Goal: Navigation & Orientation: Find specific page/section

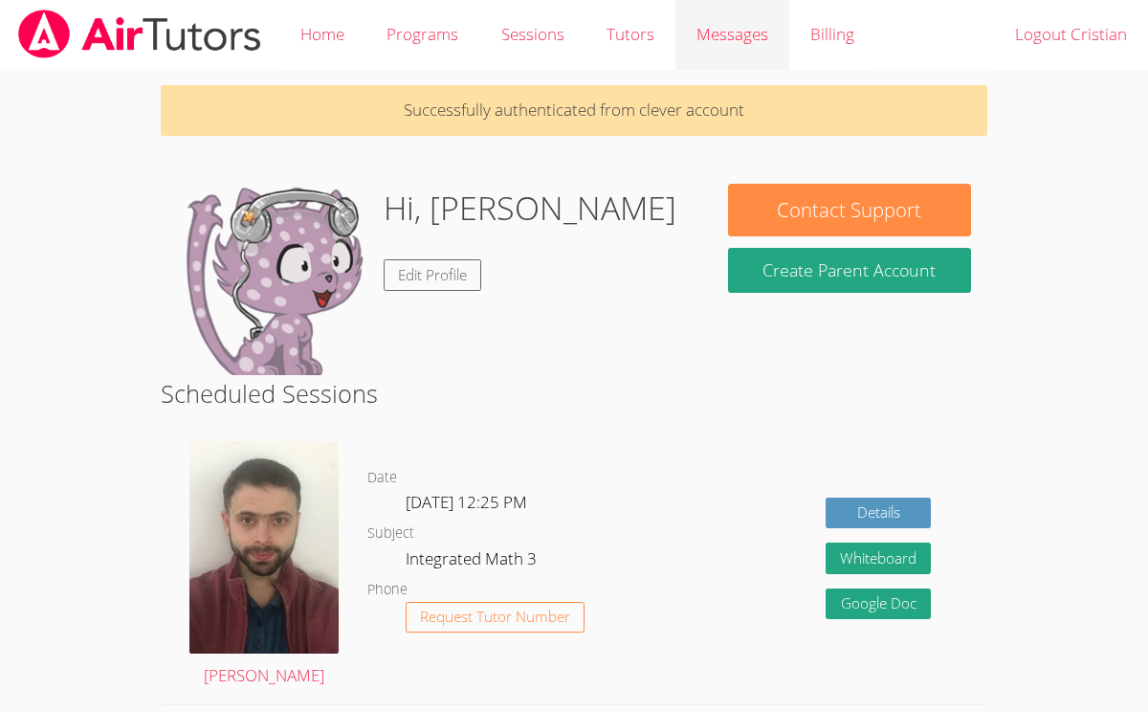
click at [723, 28] on span "Messages" at bounding box center [733, 34] width 72 height 22
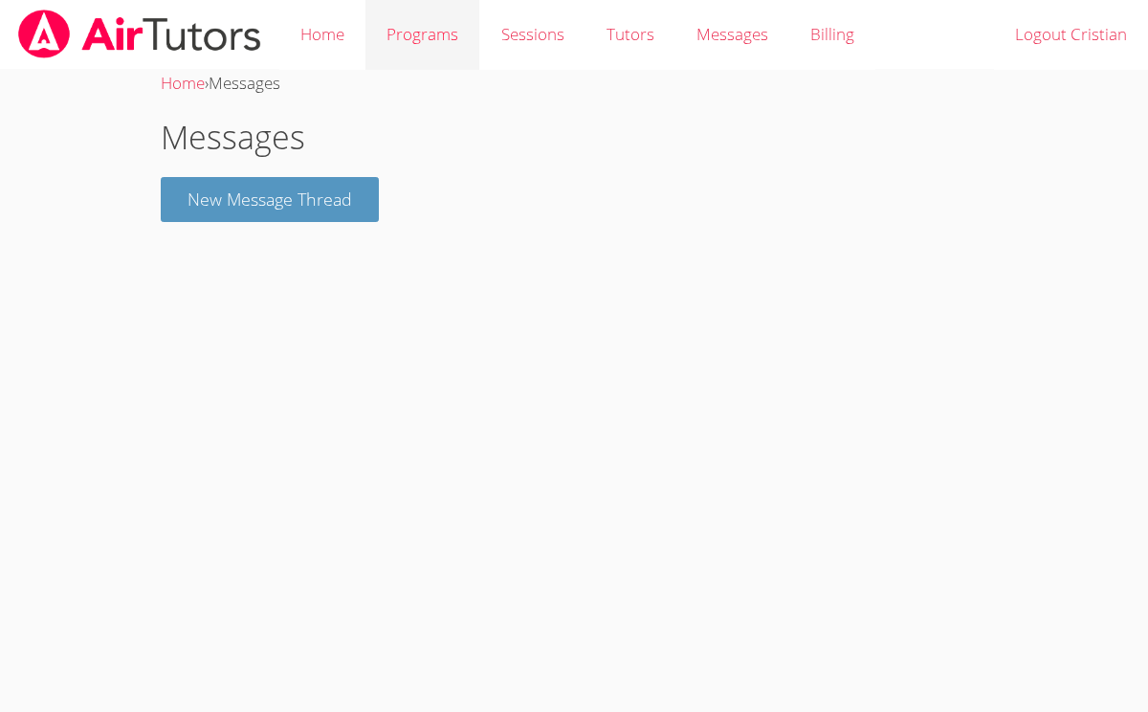
click at [367, 39] on link "Programs" at bounding box center [423, 35] width 114 height 70
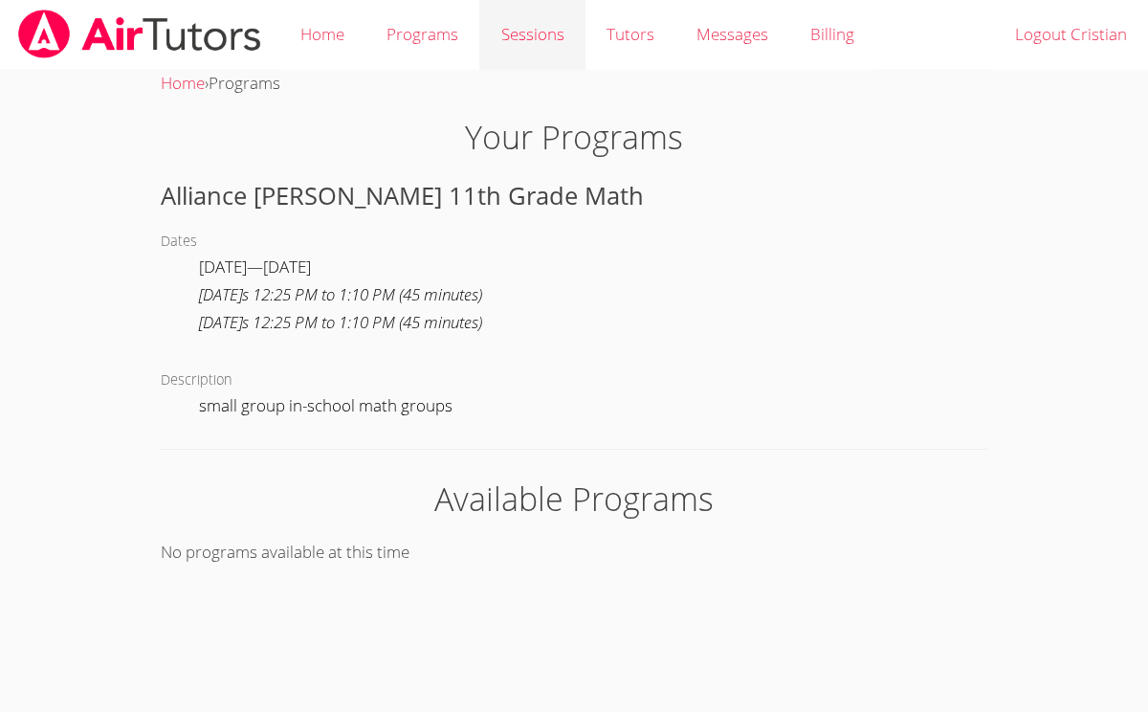
click at [520, 39] on link "Sessions" at bounding box center [531, 35] width 105 height 70
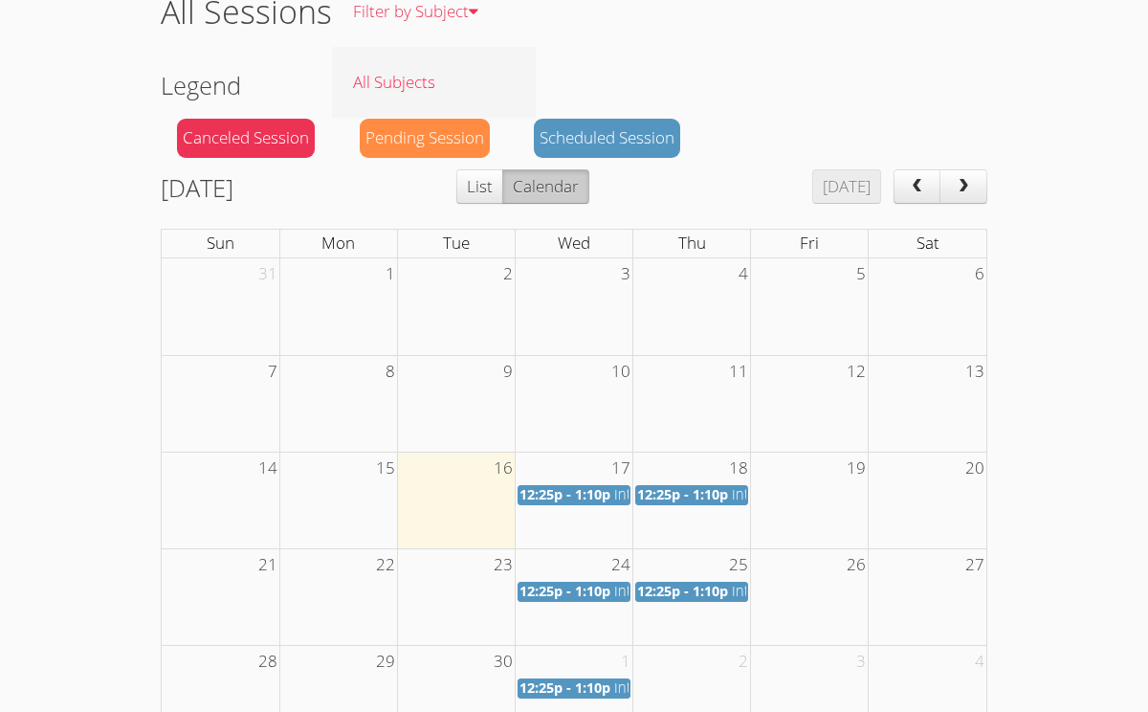
scroll to position [282, 0]
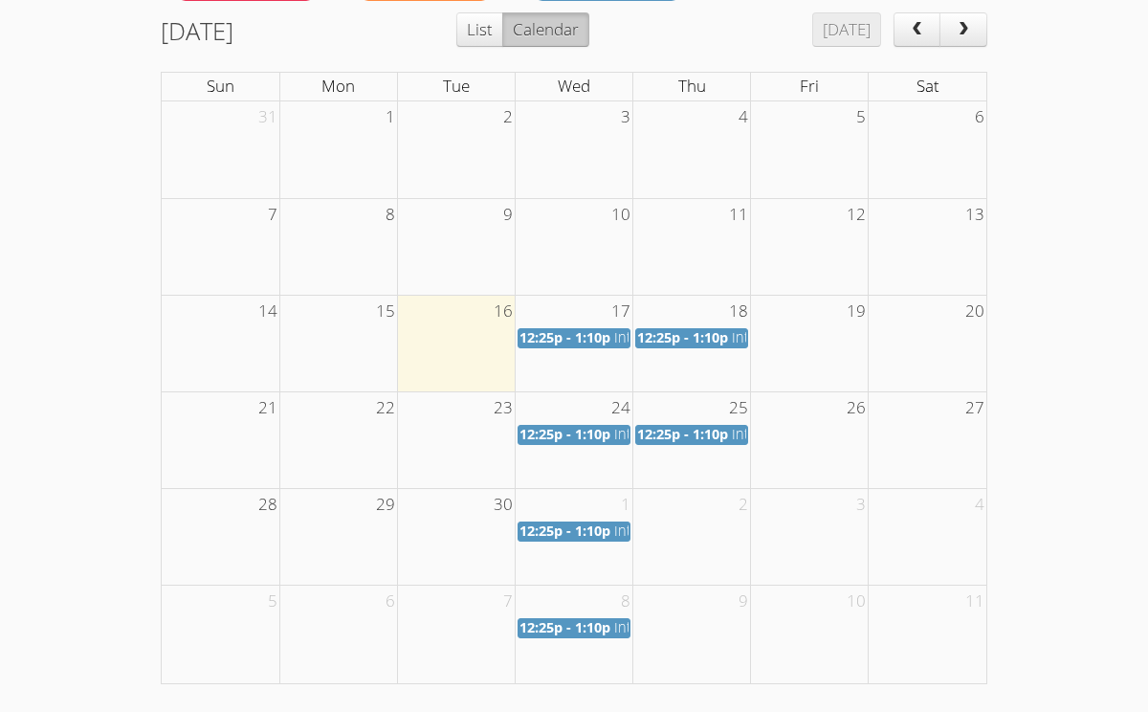
click at [971, 25] on span "next" at bounding box center [963, 30] width 19 height 16
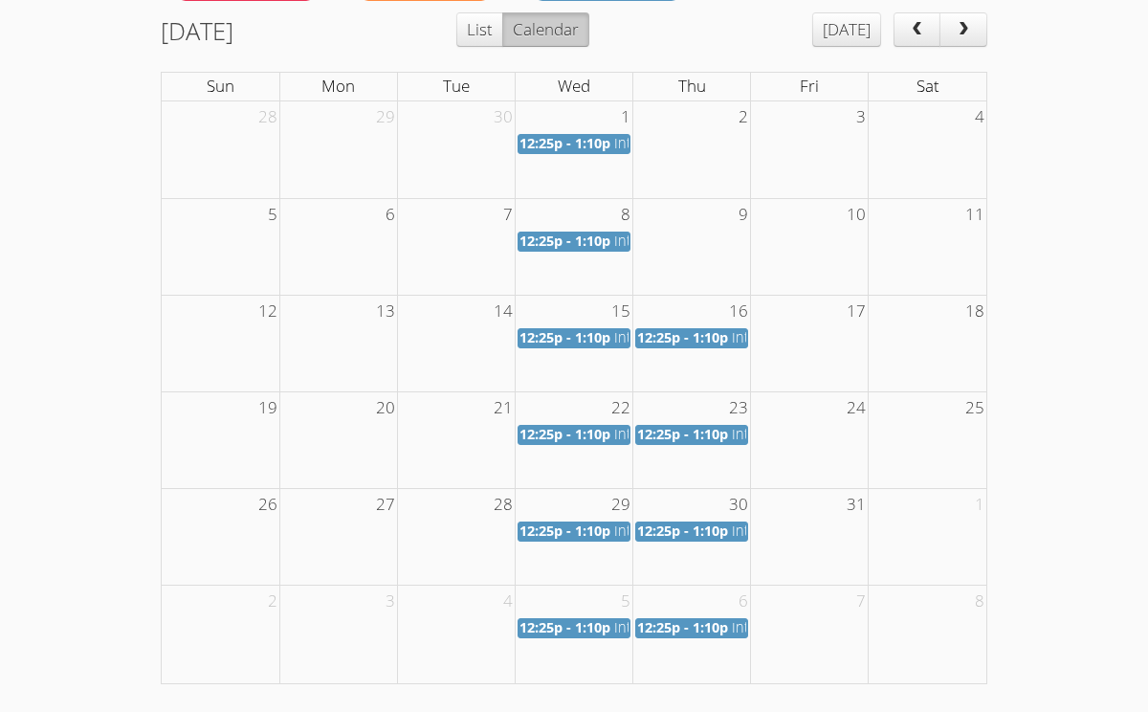
click at [678, 371] on td at bounding box center [693, 343] width 118 height 97
click at [702, 335] on span "12:25p - 1:10p" at bounding box center [682, 337] width 91 height 18
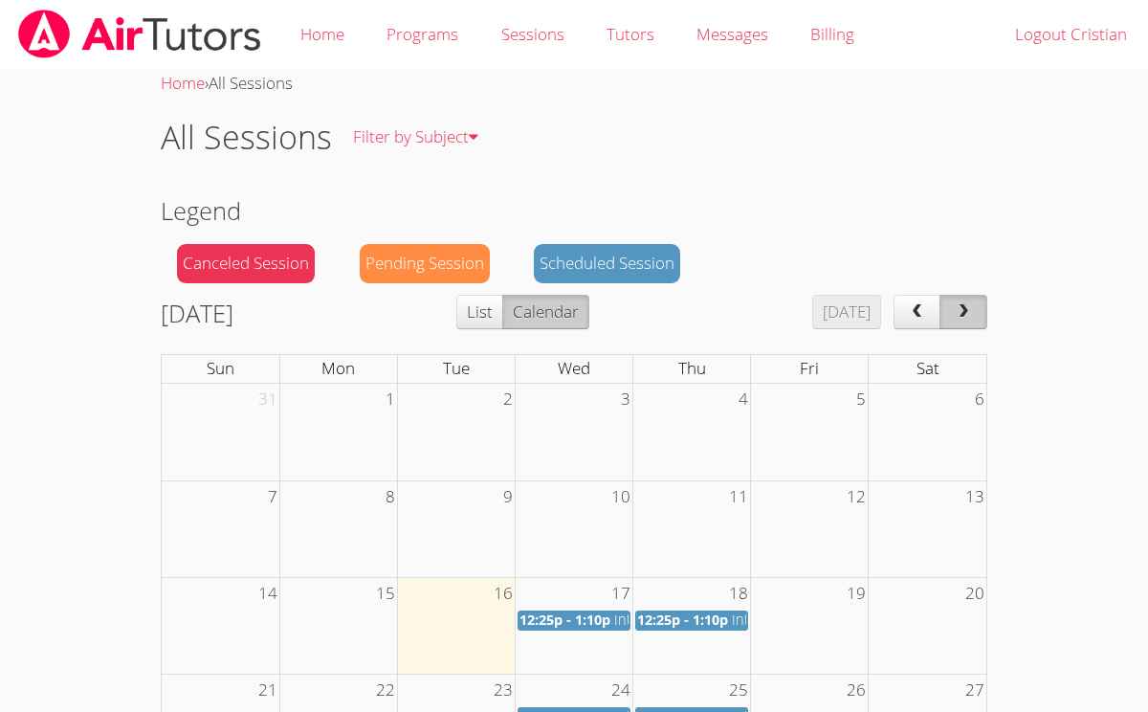
click at [970, 311] on span "next" at bounding box center [963, 312] width 19 height 16
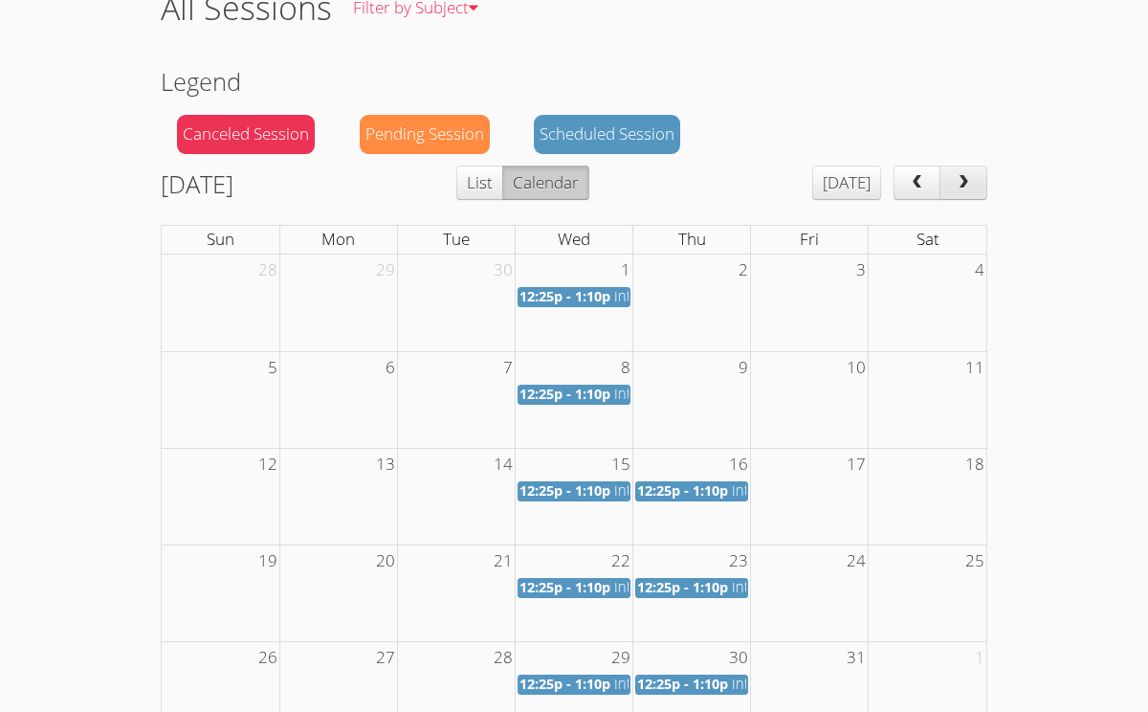
scroll to position [174, 0]
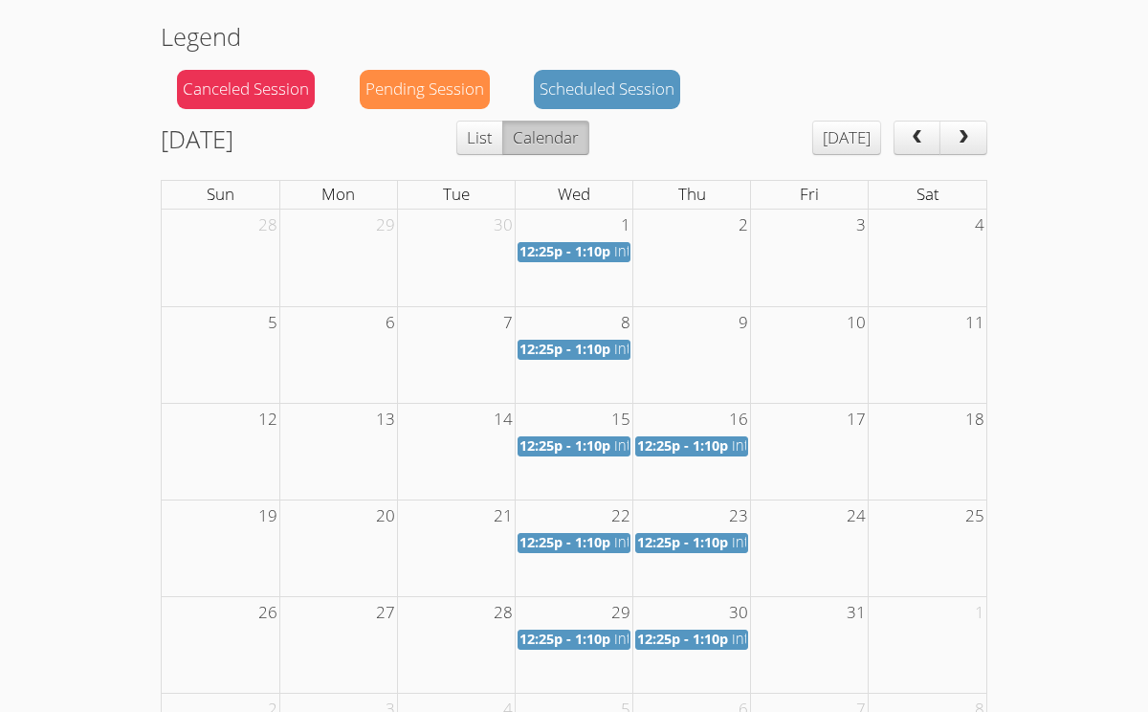
click at [697, 489] on td at bounding box center [693, 451] width 118 height 97
click at [699, 434] on td "16" at bounding box center [693, 419] width 118 height 32
click at [701, 447] on span "12:25p - 1:10p" at bounding box center [682, 445] width 91 height 18
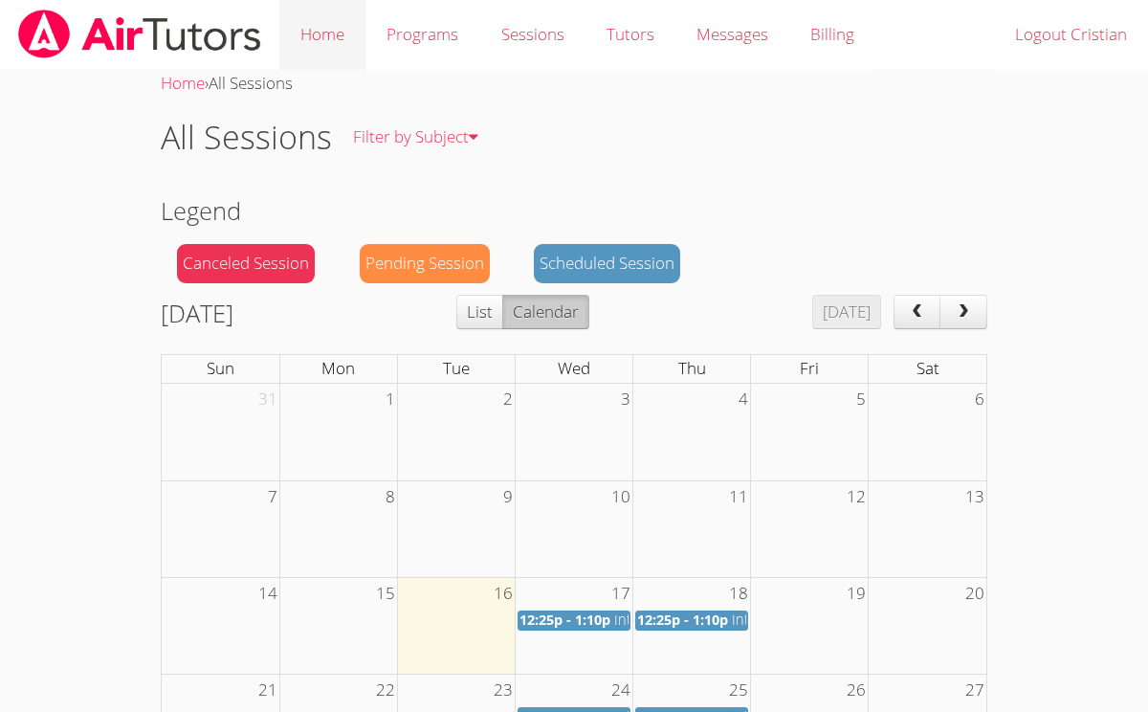
click at [312, 46] on link "Home" at bounding box center [322, 35] width 86 height 70
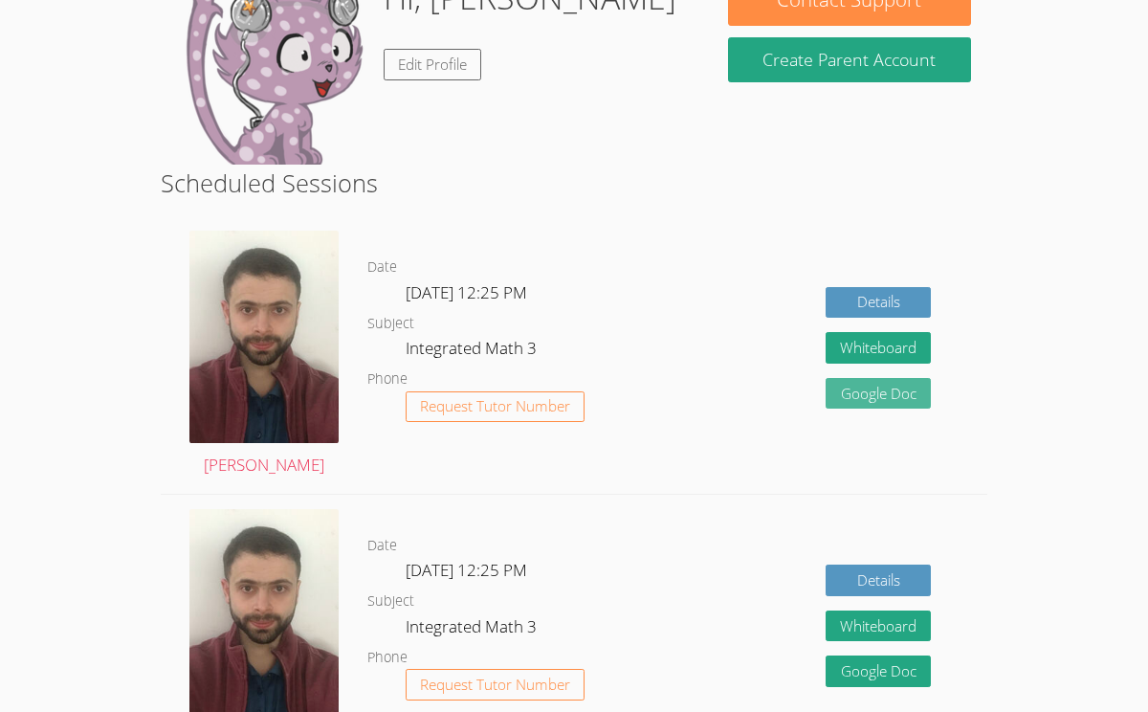
scroll to position [146, 0]
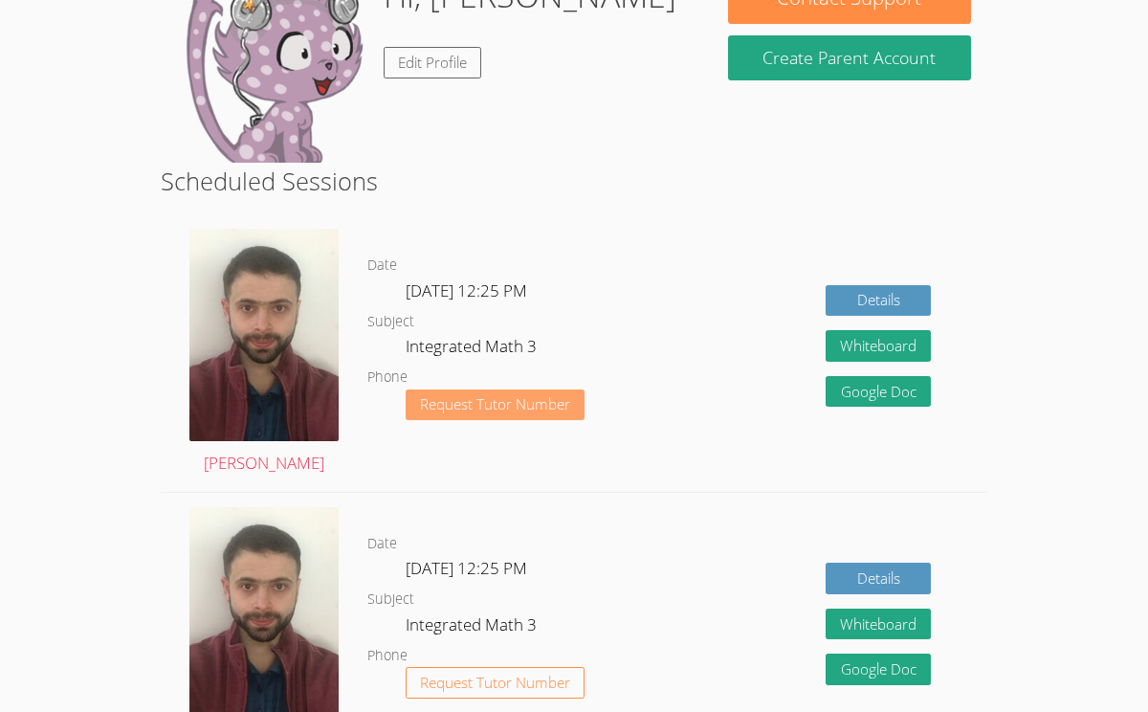
click at [572, 391] on button "Request Tutor Number" at bounding box center [495, 405] width 179 height 32
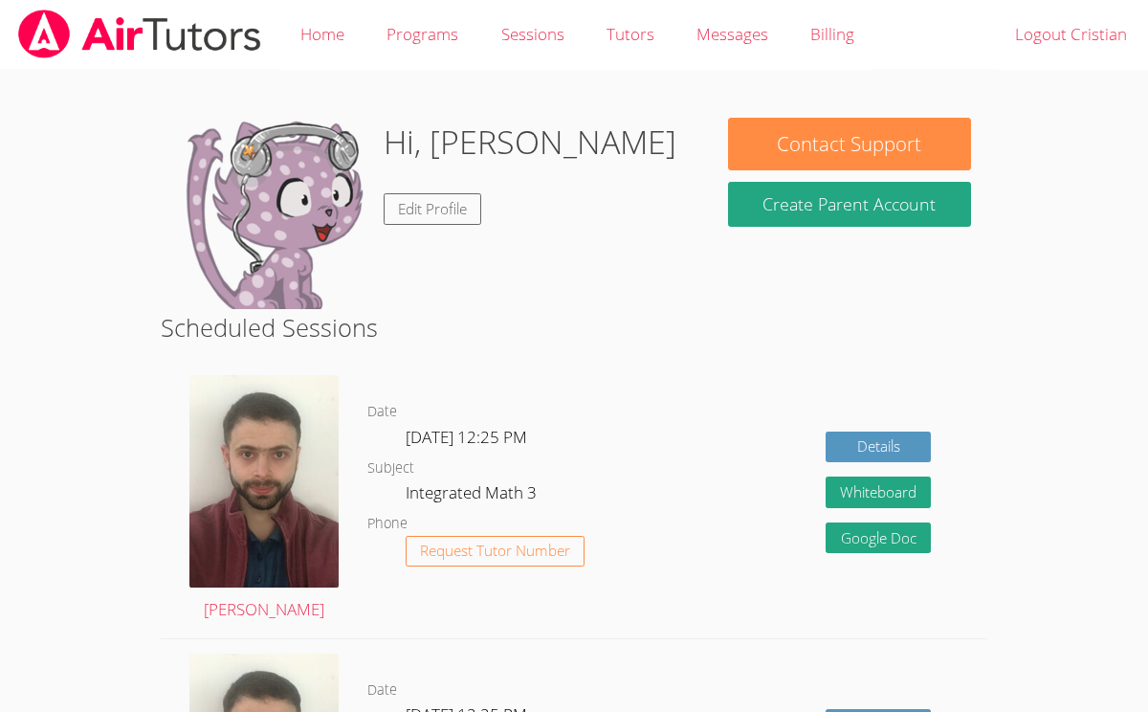
scroll to position [146, 0]
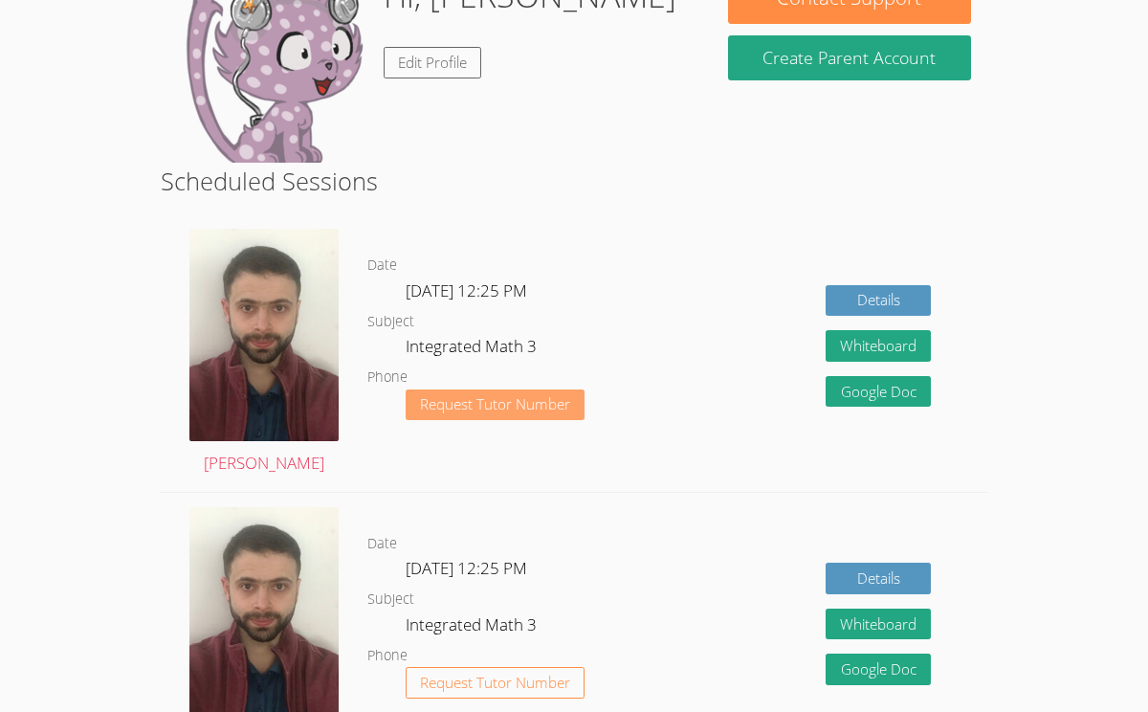
click at [547, 411] on span "Request Tutor Number" at bounding box center [495, 404] width 150 height 14
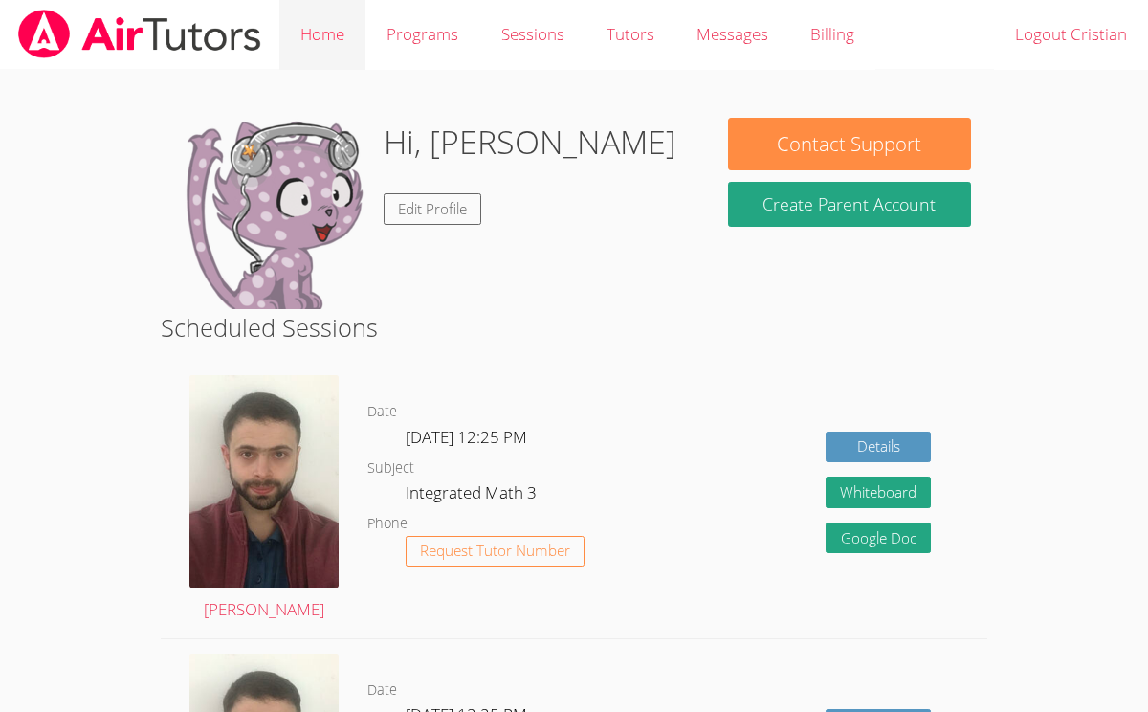
click at [346, 43] on link "Home" at bounding box center [322, 35] width 86 height 70
click at [348, 41] on link "Home" at bounding box center [322, 35] width 86 height 70
click at [417, 35] on link "Programs" at bounding box center [423, 35] width 114 height 70
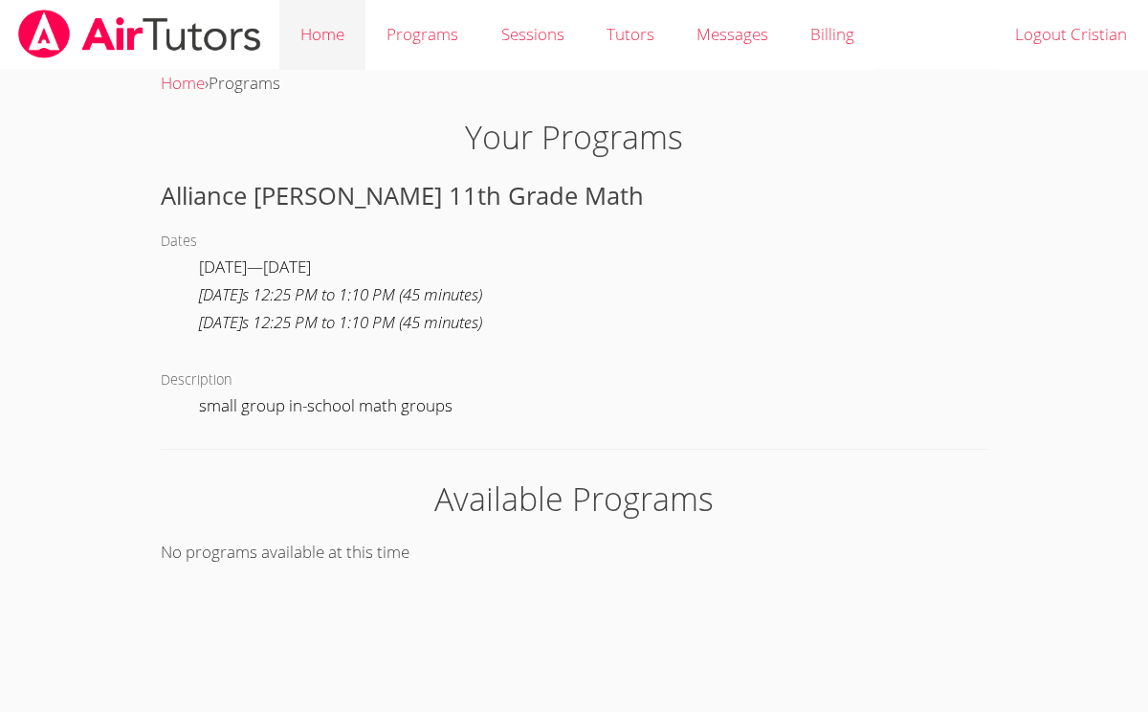
click at [284, 52] on link "Home" at bounding box center [322, 35] width 86 height 70
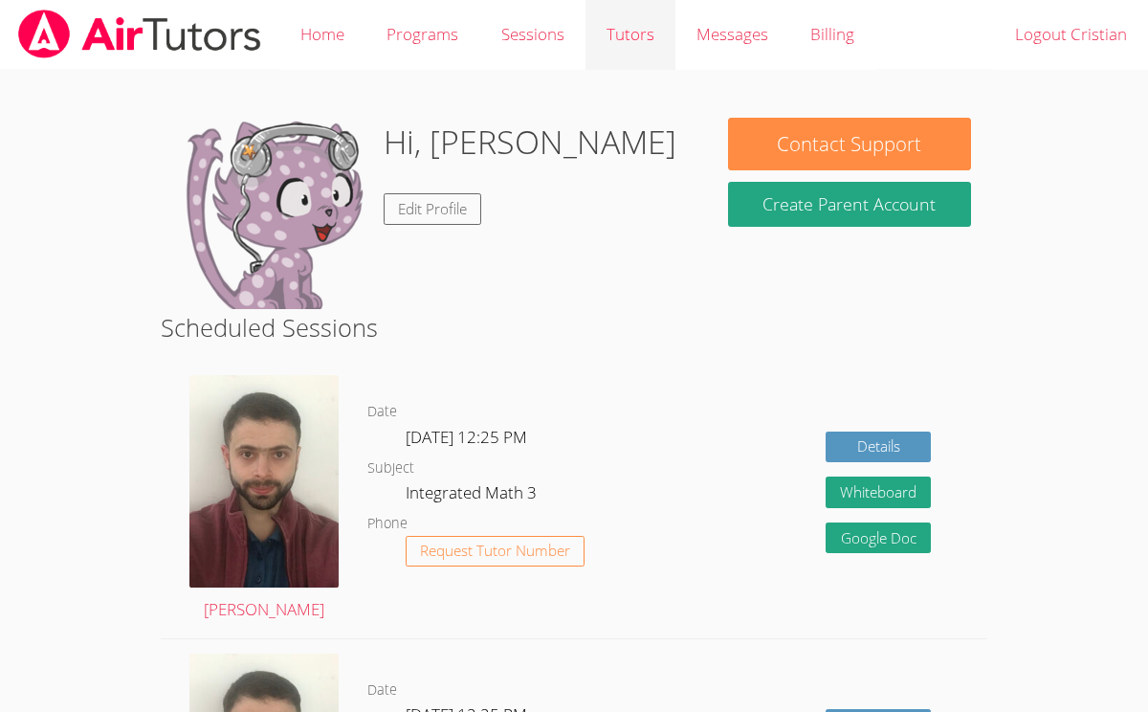
click at [629, 27] on link "Tutors" at bounding box center [631, 35] width 90 height 70
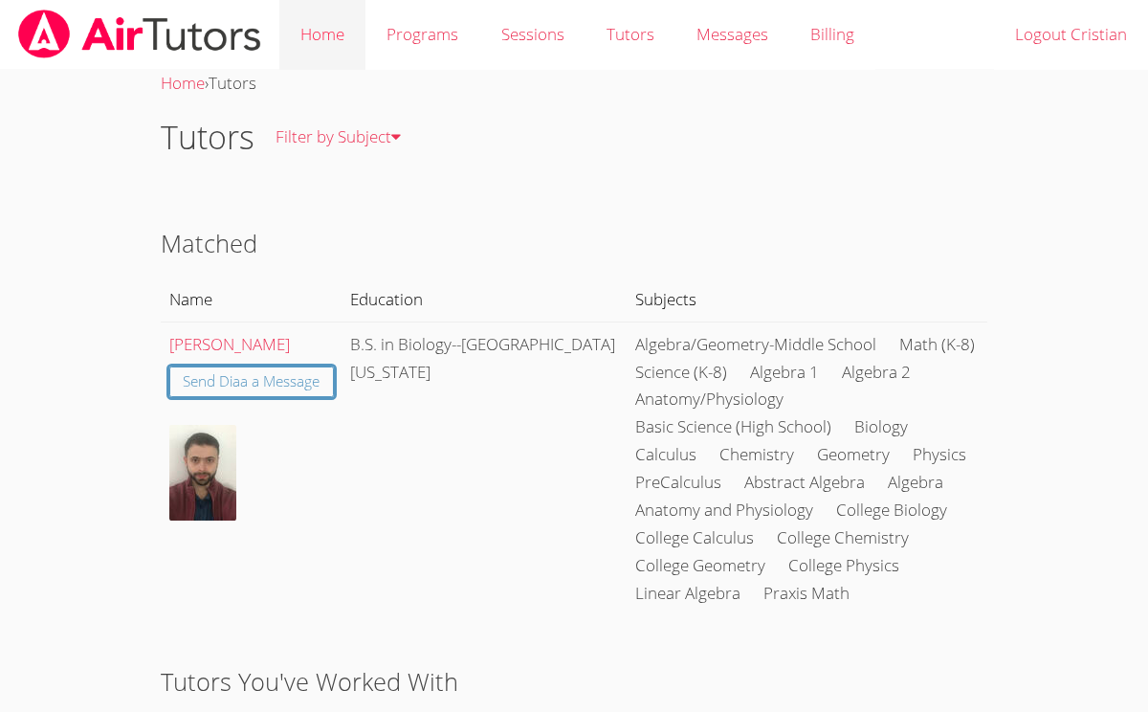
click at [322, 44] on link "Home" at bounding box center [322, 35] width 86 height 70
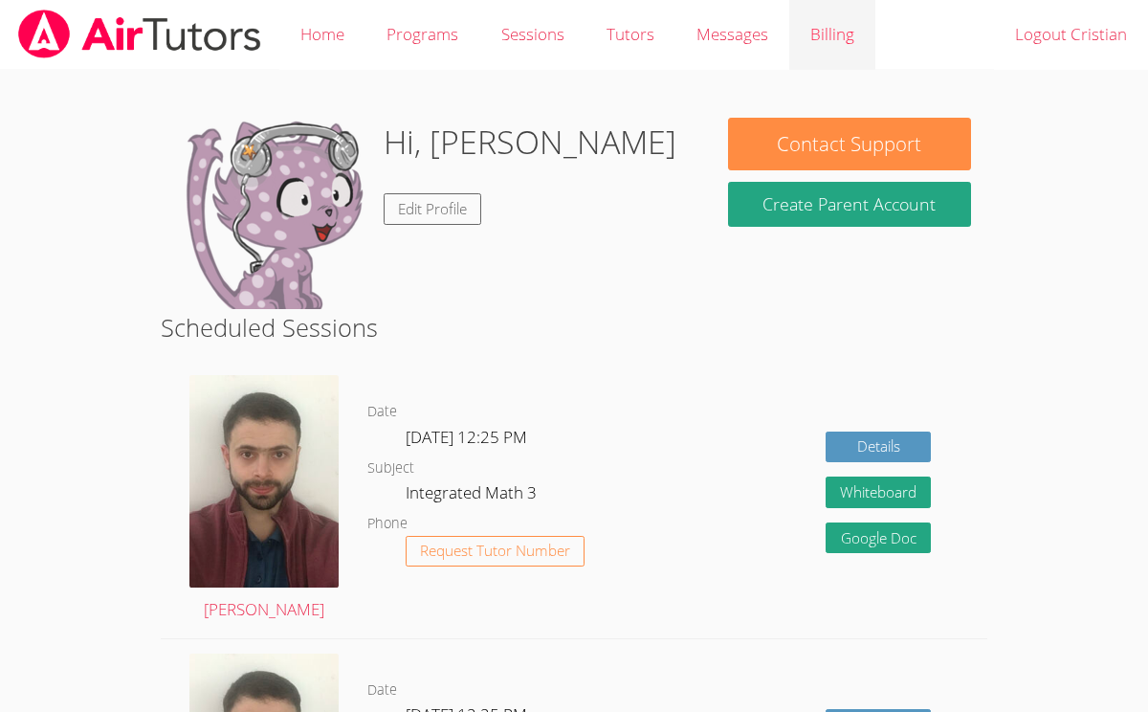
click at [831, 50] on link "Billing" at bounding box center [833, 35] width 86 height 70
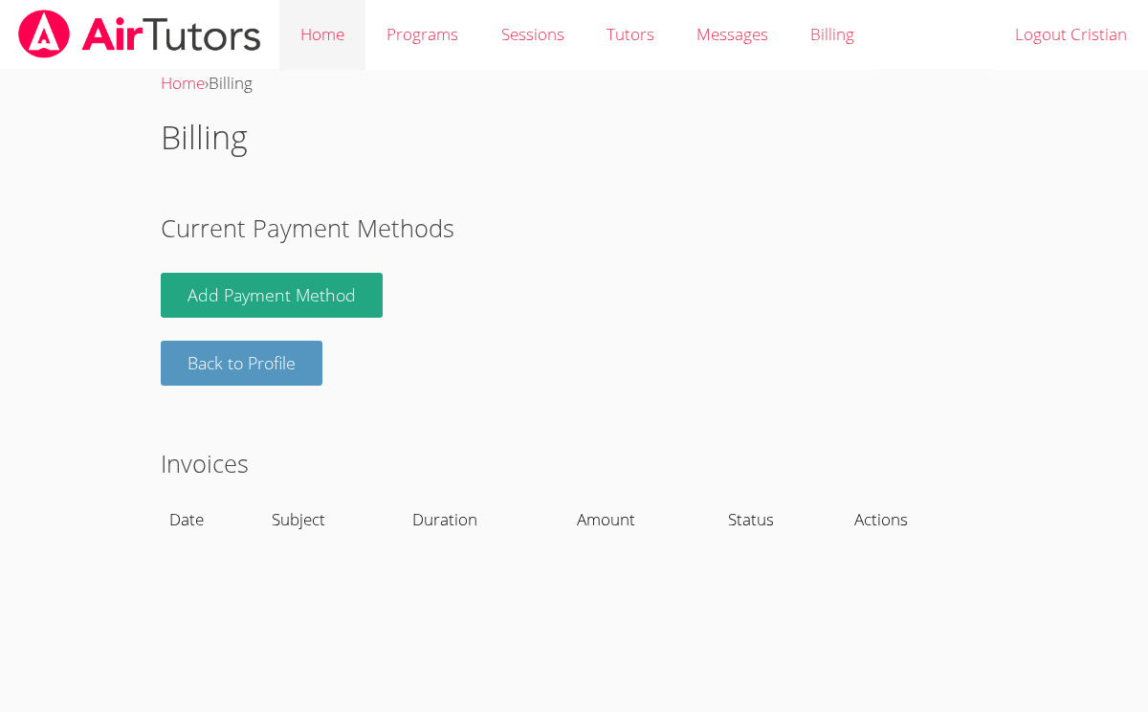
click at [309, 44] on link "Home" at bounding box center [322, 35] width 86 height 70
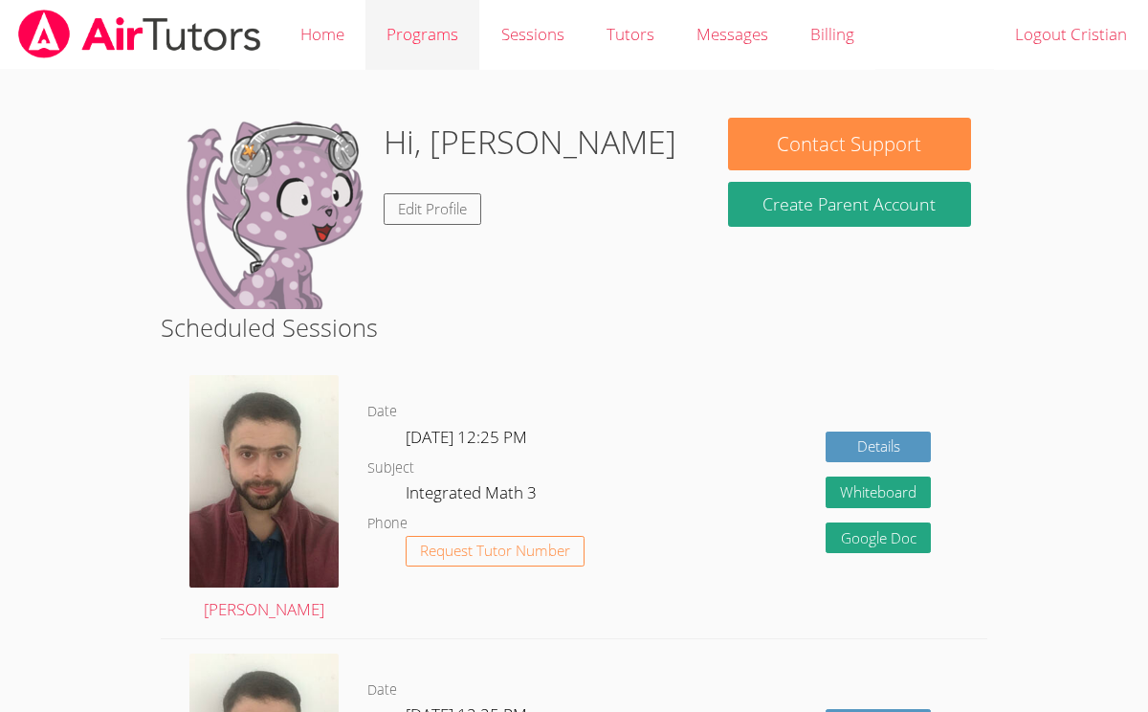
click at [387, 35] on link "Programs" at bounding box center [423, 35] width 114 height 70
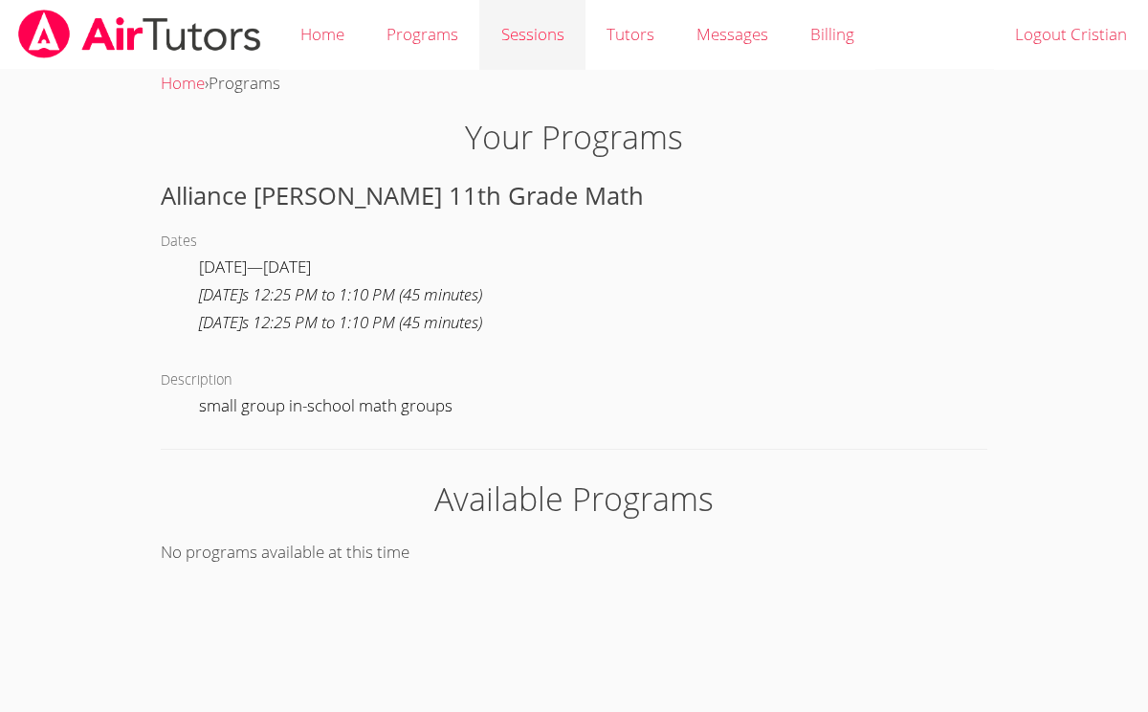
click at [535, 25] on link "Sessions" at bounding box center [531, 35] width 105 height 70
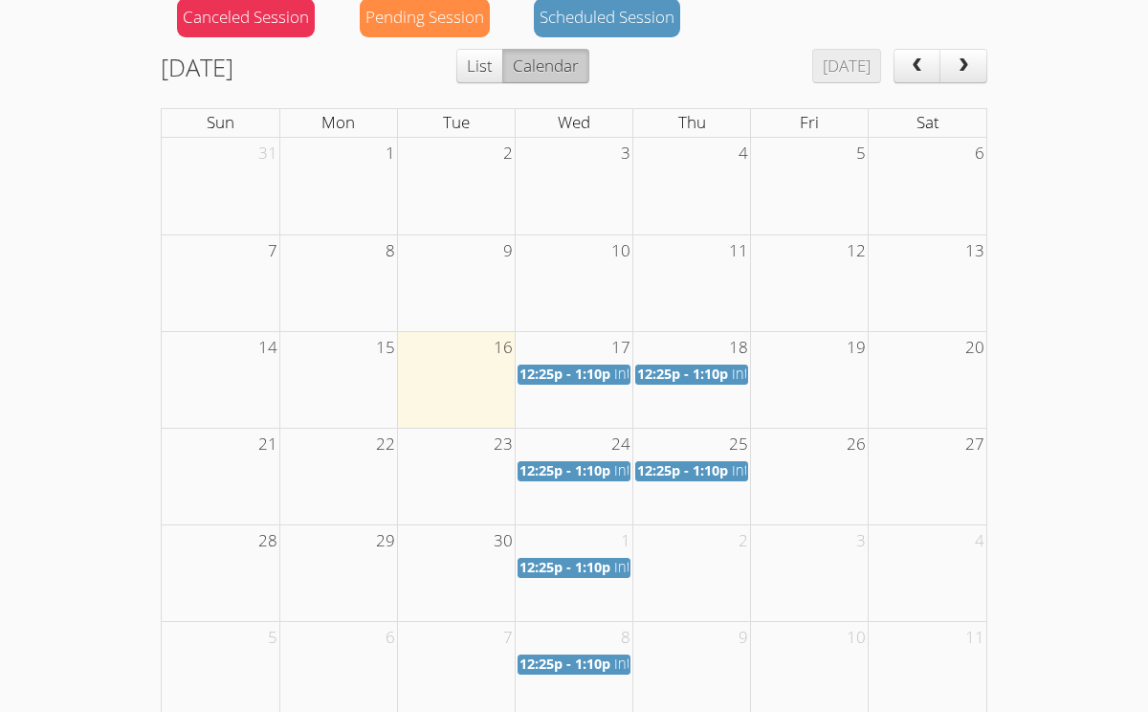
scroll to position [278, 0]
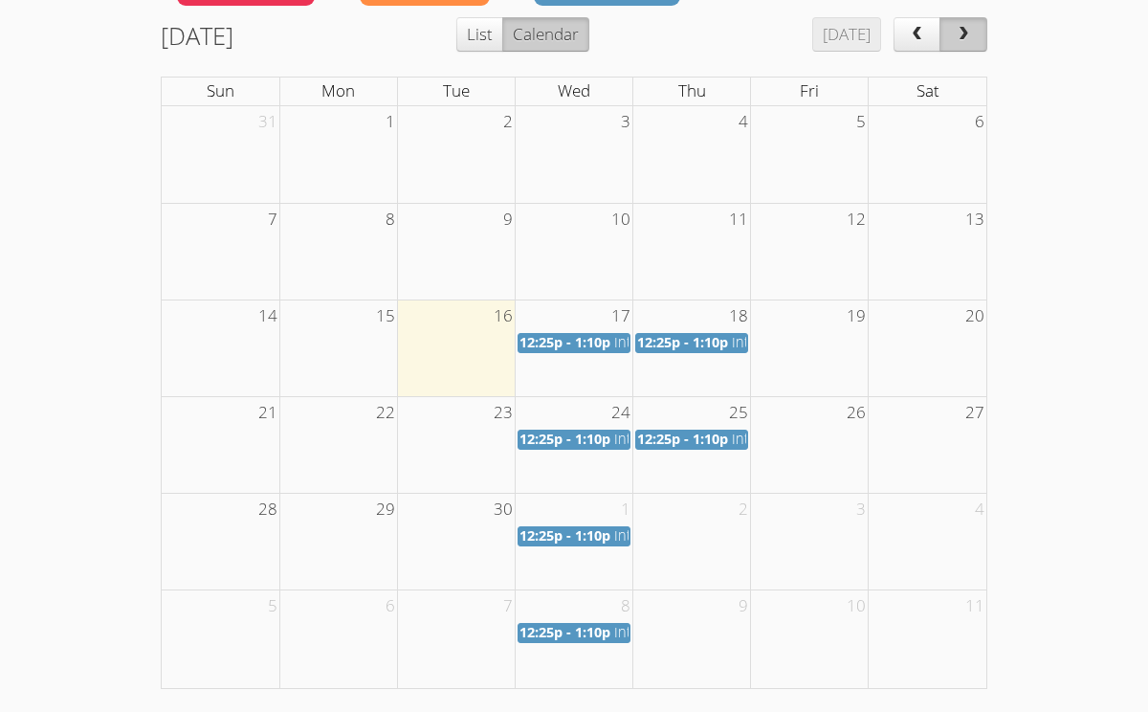
click at [948, 27] on button "next" at bounding box center [964, 34] width 48 height 34
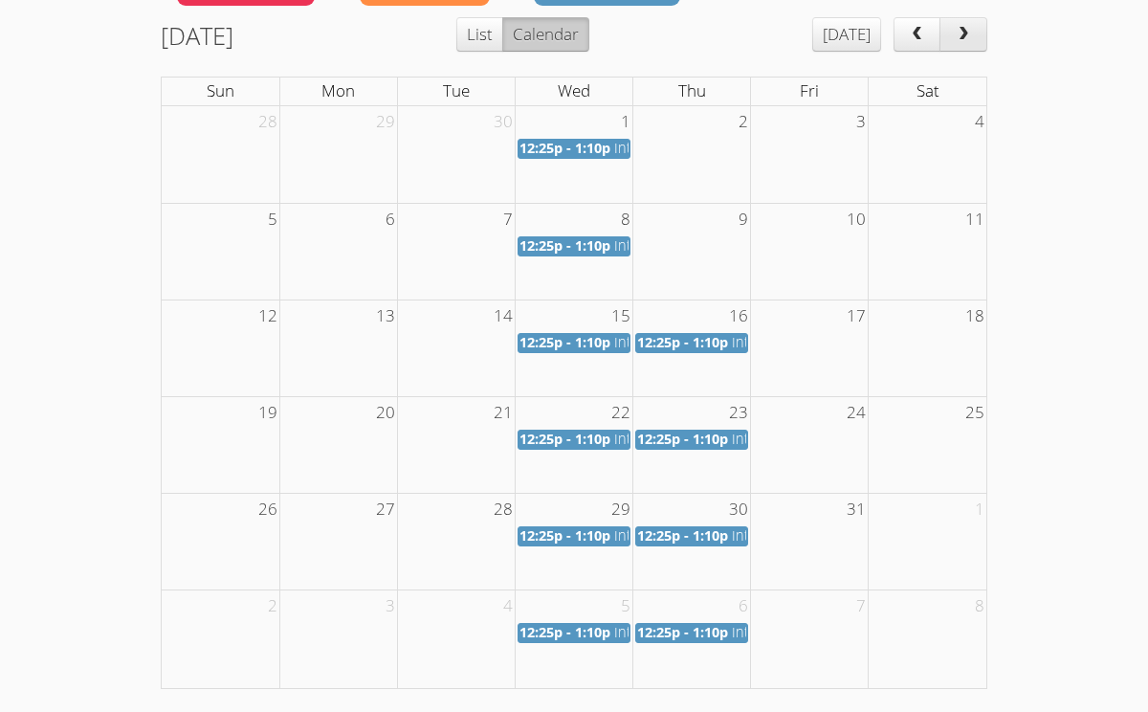
click at [948, 27] on button "next" at bounding box center [964, 34] width 48 height 34
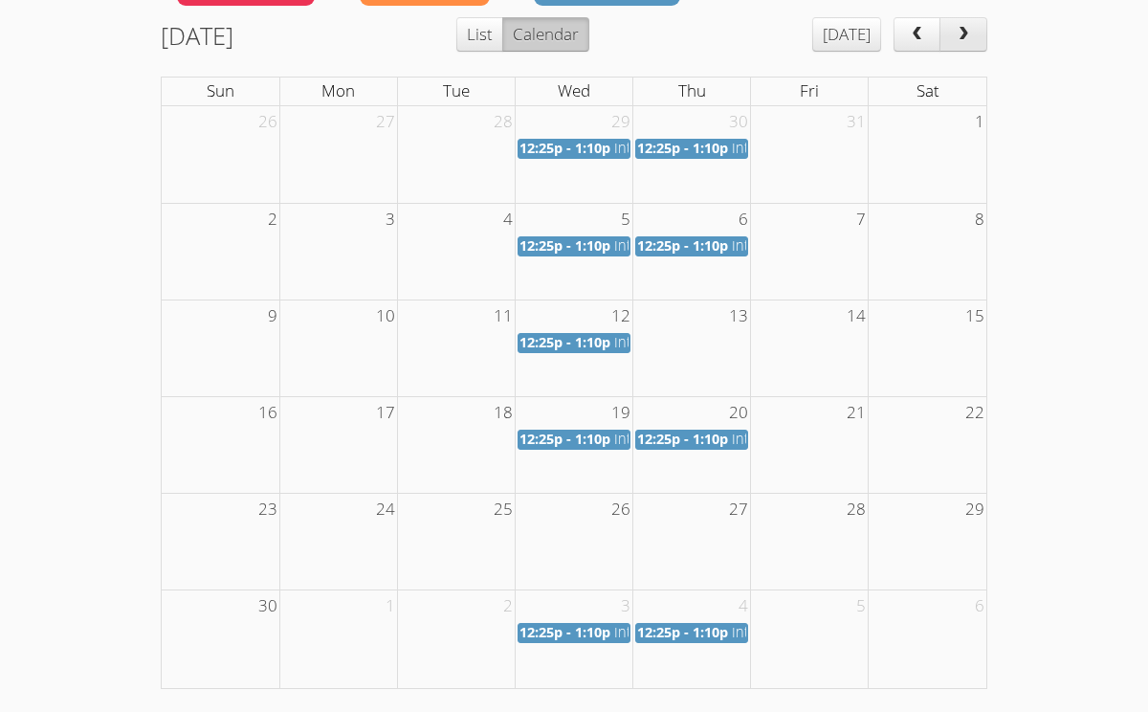
click at [948, 27] on button "next" at bounding box center [964, 34] width 48 height 34
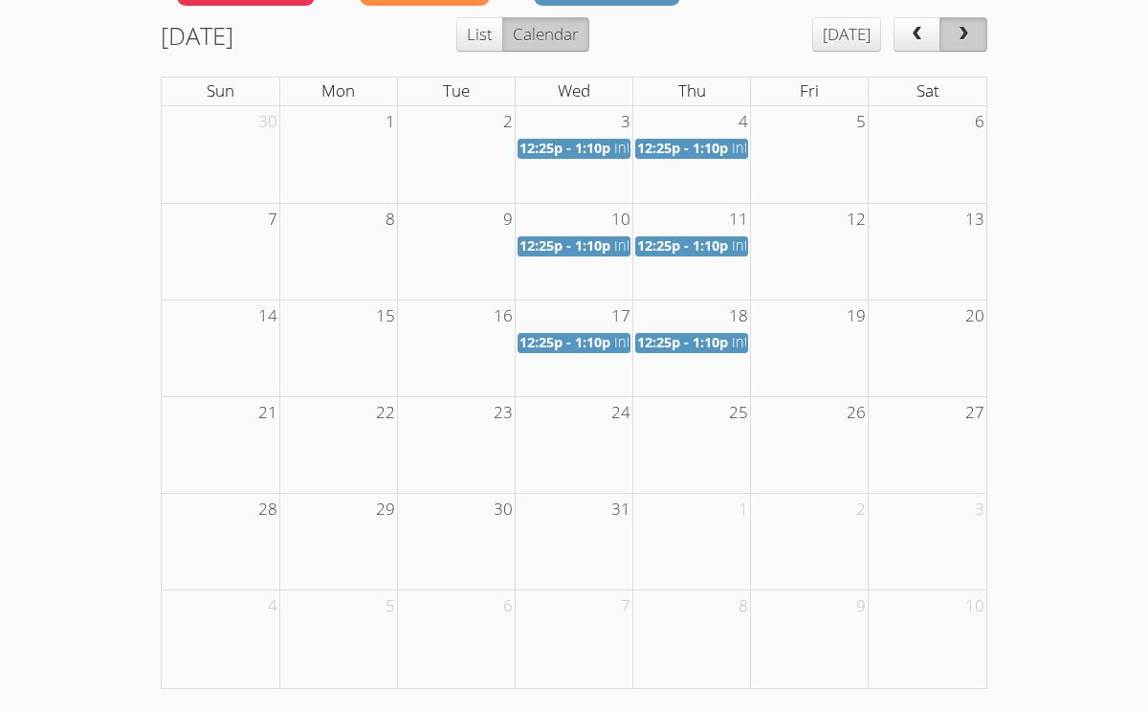
click at [948, 27] on button "next" at bounding box center [964, 34] width 48 height 34
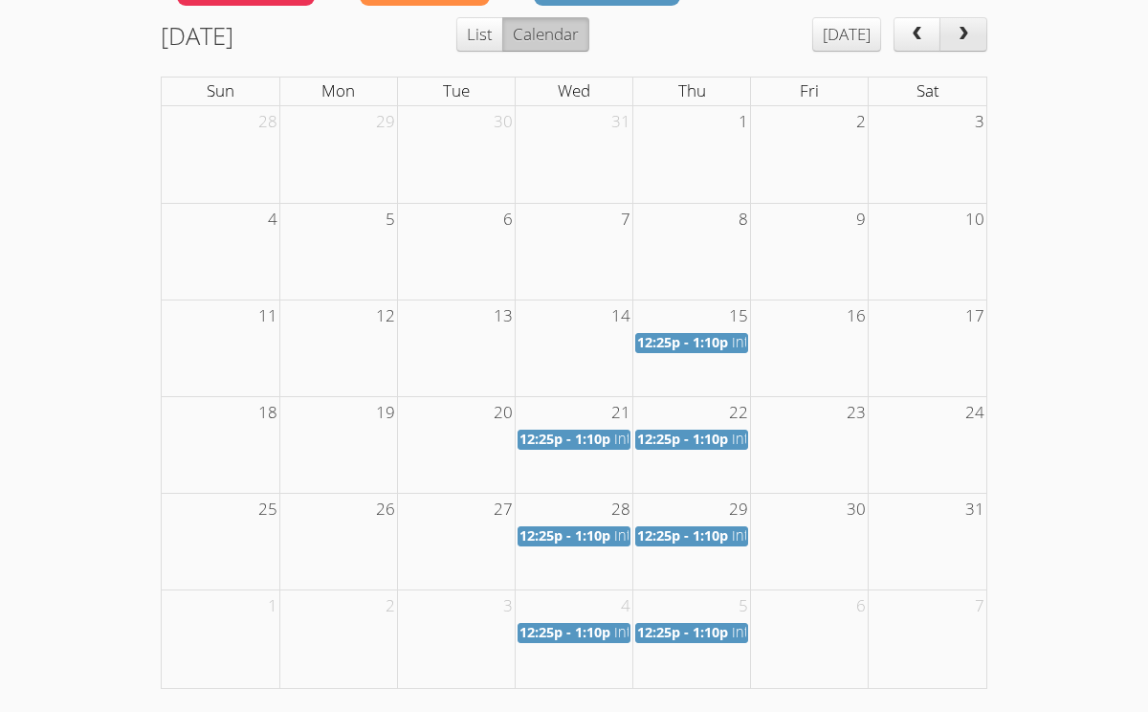
click at [948, 27] on button "next" at bounding box center [964, 34] width 48 height 34
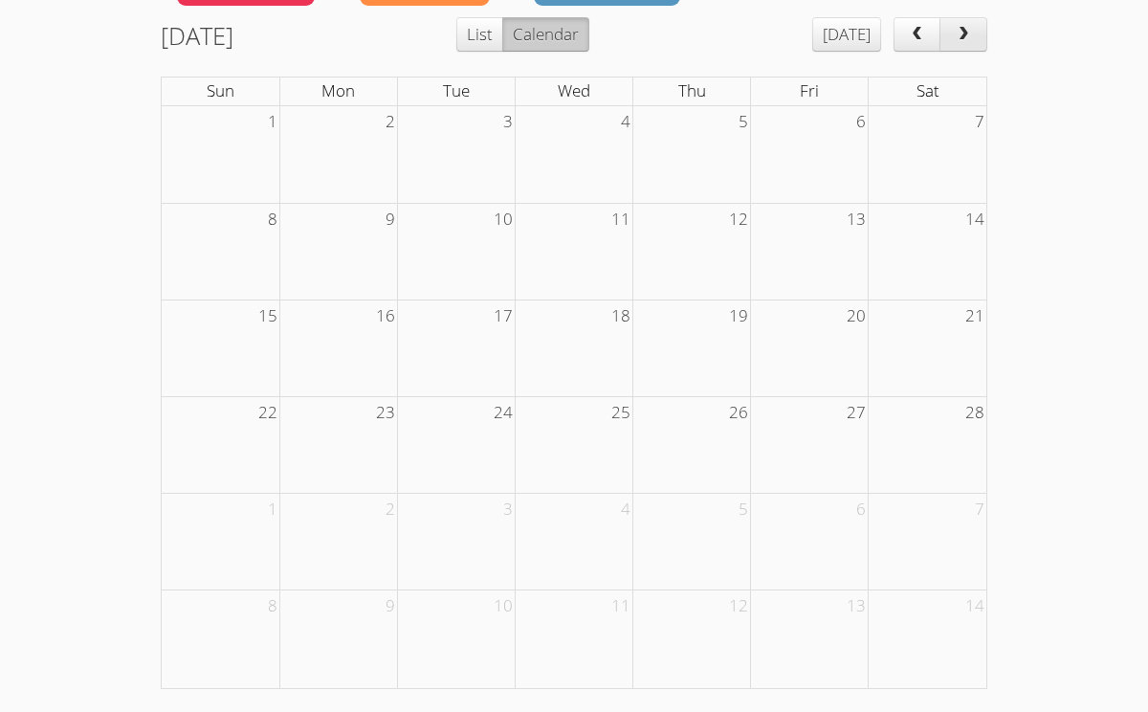
click at [948, 27] on button "next" at bounding box center [964, 34] width 48 height 34
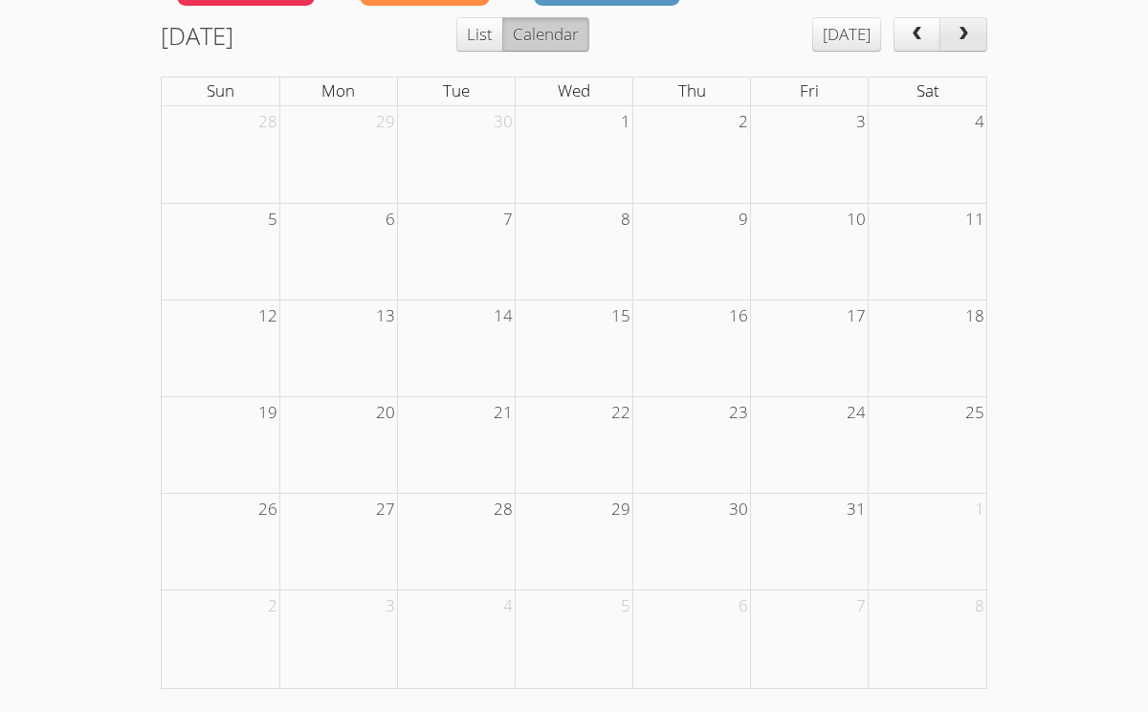
click at [948, 27] on button "next" at bounding box center [964, 34] width 48 height 34
click at [914, 27] on span "prev" at bounding box center [916, 35] width 19 height 16
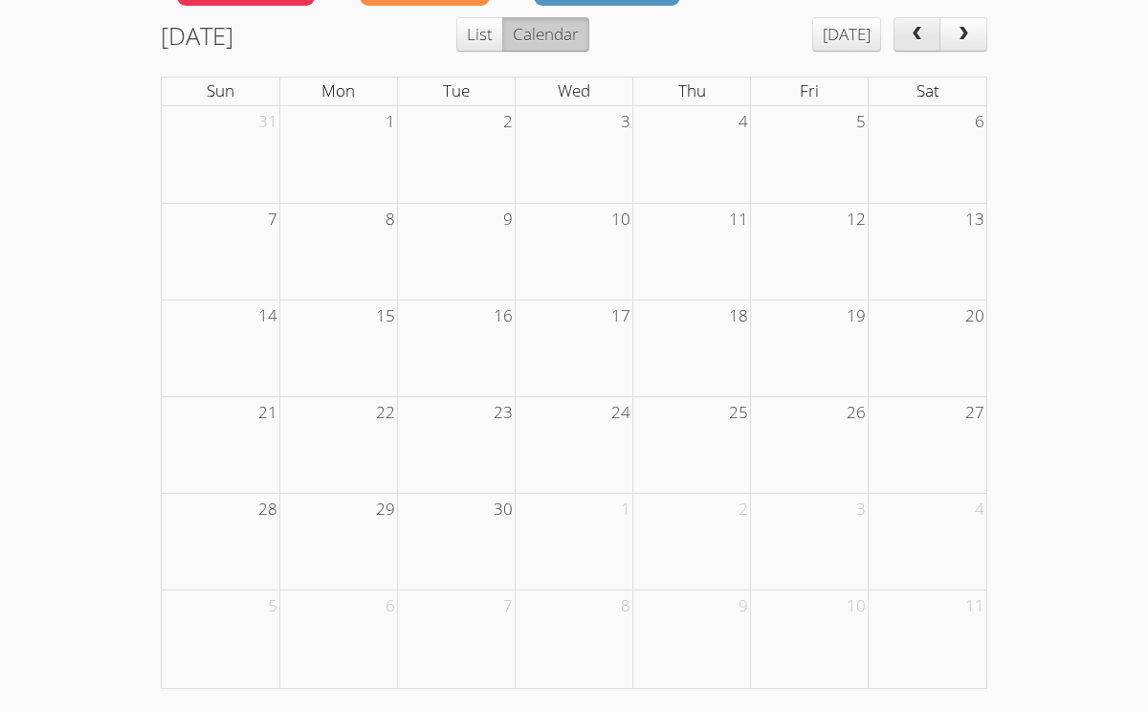
click at [914, 27] on span "prev" at bounding box center [916, 35] width 19 height 16
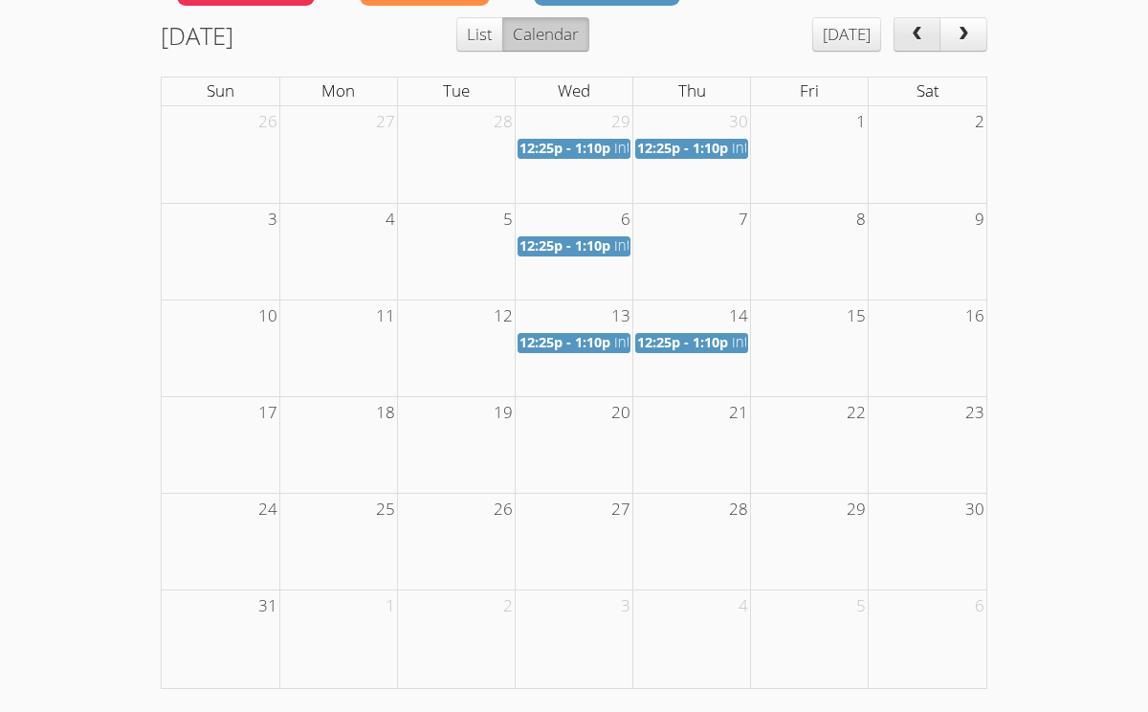
click at [914, 27] on span "prev" at bounding box center [916, 35] width 19 height 16
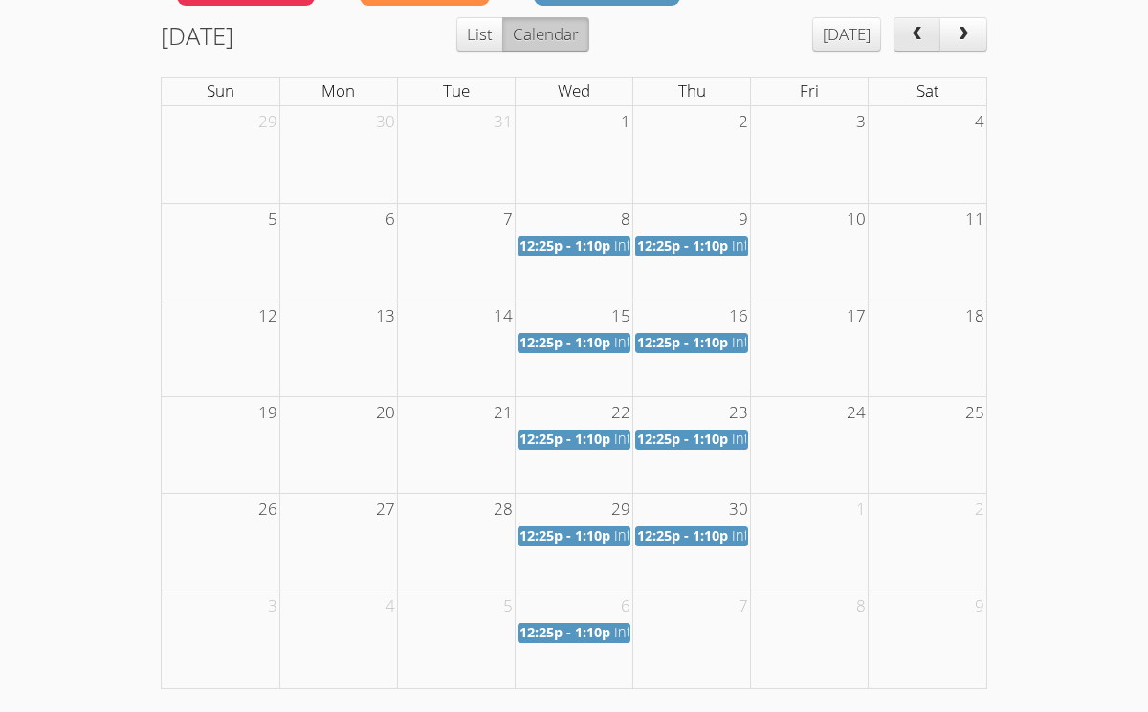
click at [942, 29] on button "next" at bounding box center [964, 34] width 48 height 34
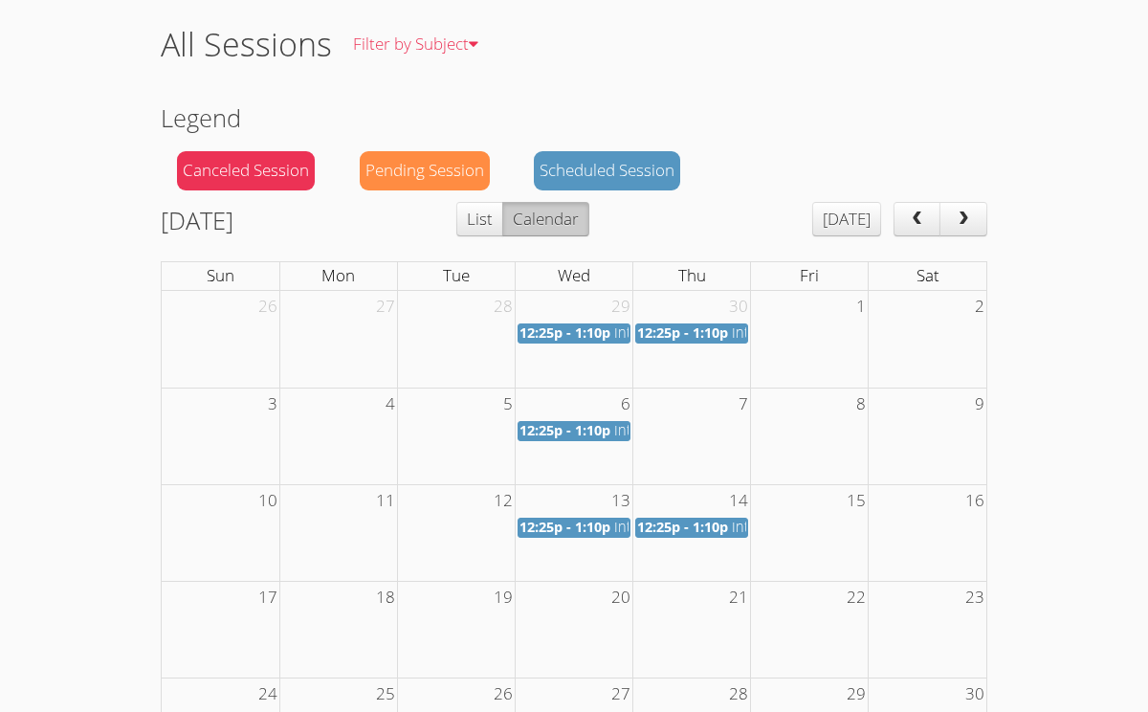
scroll to position [0, 0]
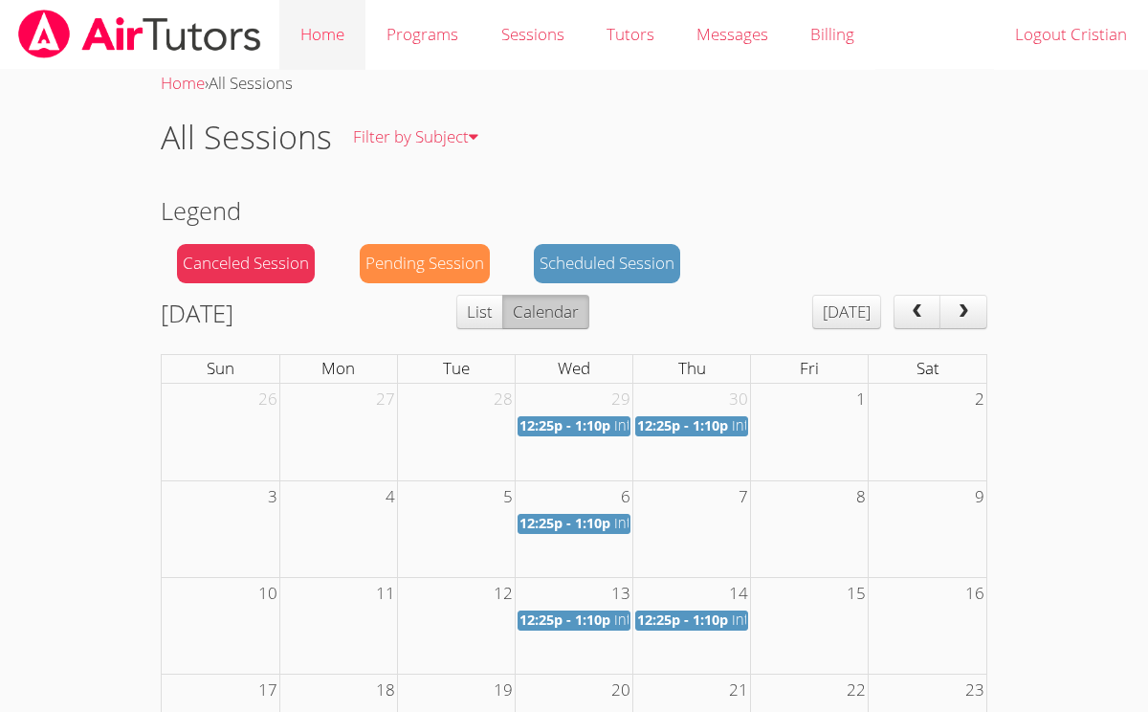
click at [313, 50] on link "Home" at bounding box center [322, 35] width 86 height 70
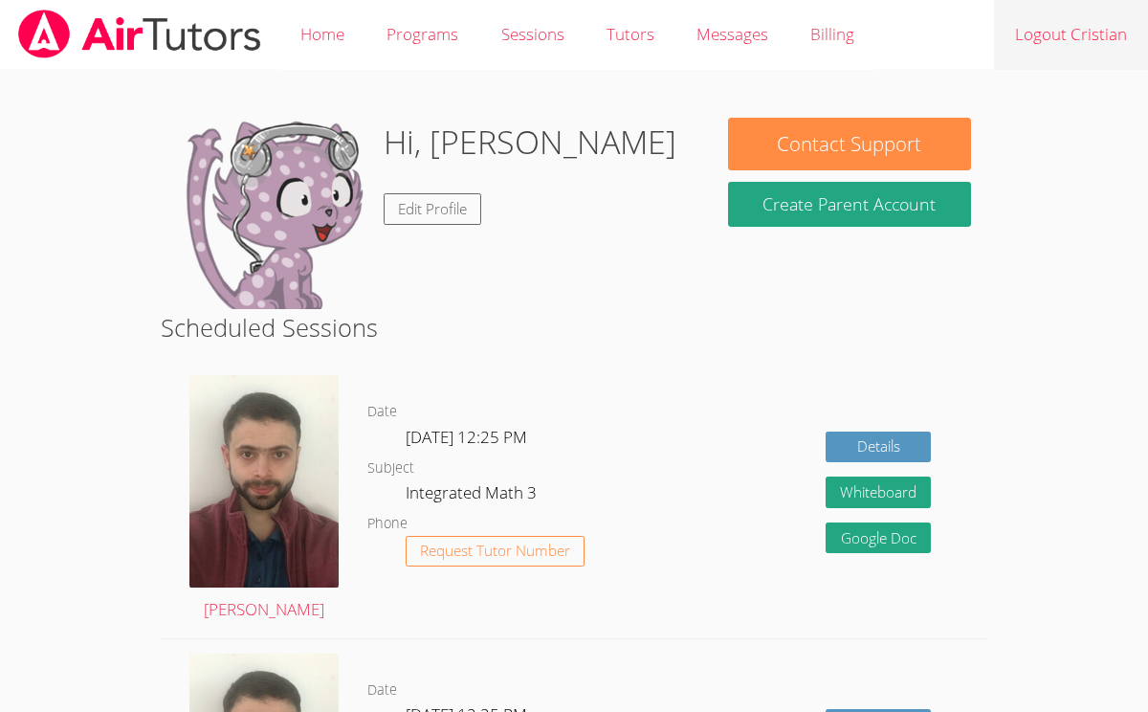
click at [1061, 47] on link "Logout Cristian" at bounding box center [1071, 35] width 154 height 70
